Goal: Navigation & Orientation: Find specific page/section

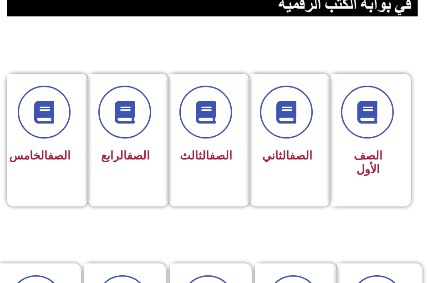
scroll to position [182, 0]
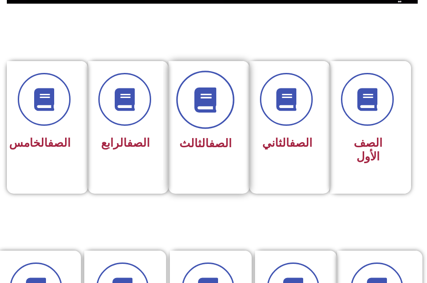
click at [206, 114] on span at bounding box center [205, 100] width 58 height 58
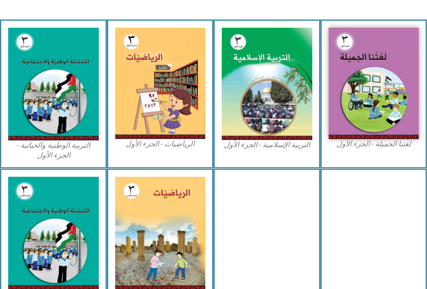
scroll to position [273, 0]
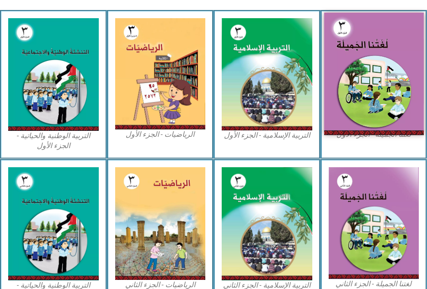
click at [364, 84] on img at bounding box center [373, 74] width 99 height 122
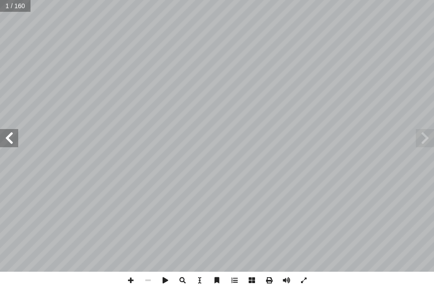
click at [6, 138] on span at bounding box center [9, 138] width 18 height 18
click at [6, 137] on span at bounding box center [9, 138] width 18 height 18
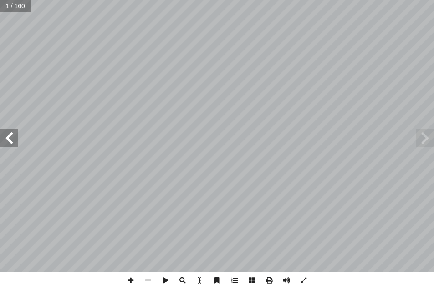
click at [6, 137] on span at bounding box center [9, 138] width 18 height 18
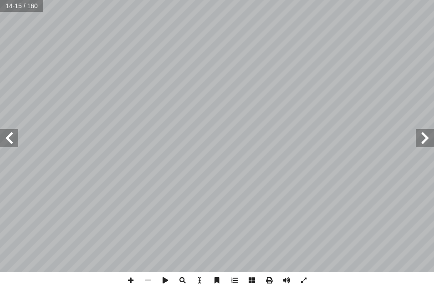
click at [10, 136] on span at bounding box center [9, 138] width 18 height 18
click at [149, 280] on span at bounding box center [147, 280] width 17 height 17
